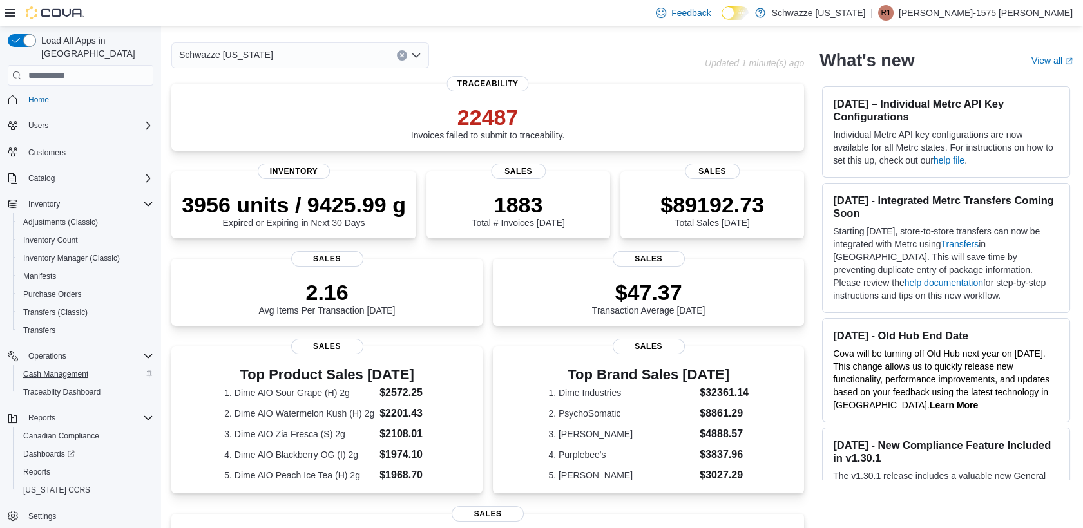
scroll to position [72, 0]
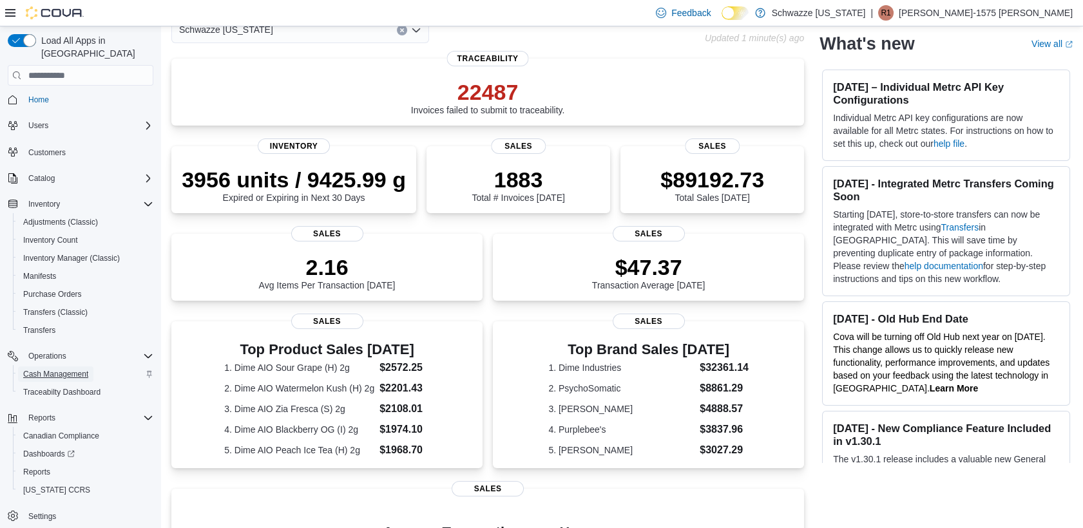
click at [68, 369] on span "Cash Management" at bounding box center [55, 374] width 65 height 10
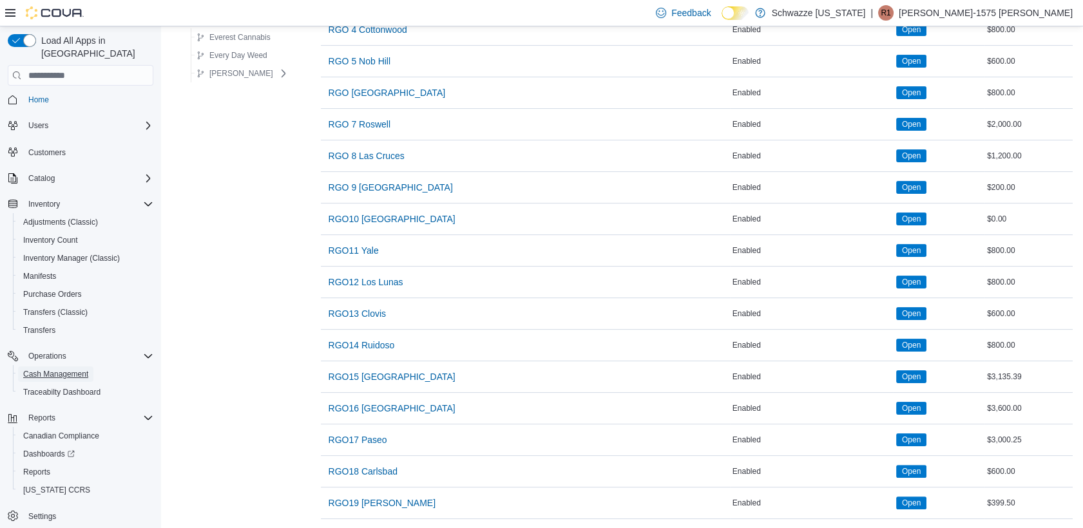
scroll to position [799, 0]
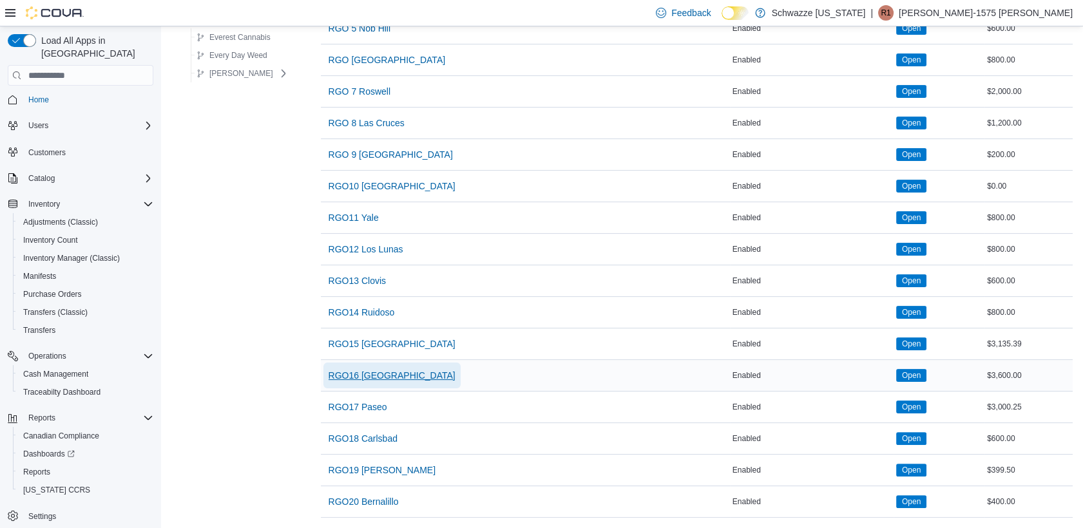
click at [349, 363] on span "RGO16 Alamogordo" at bounding box center [392, 376] width 127 height 26
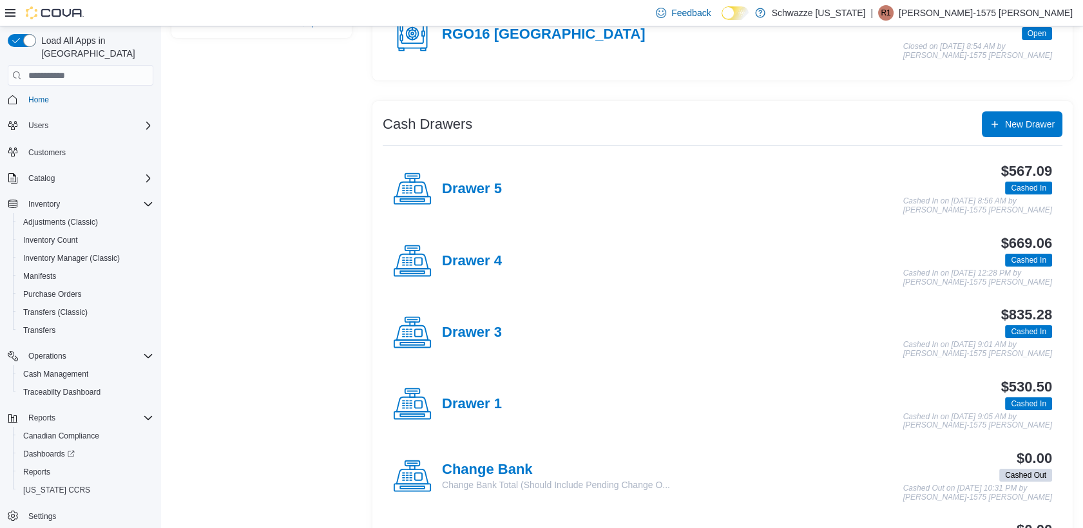
scroll to position [180, 0]
